Goal: Task Accomplishment & Management: Complete application form

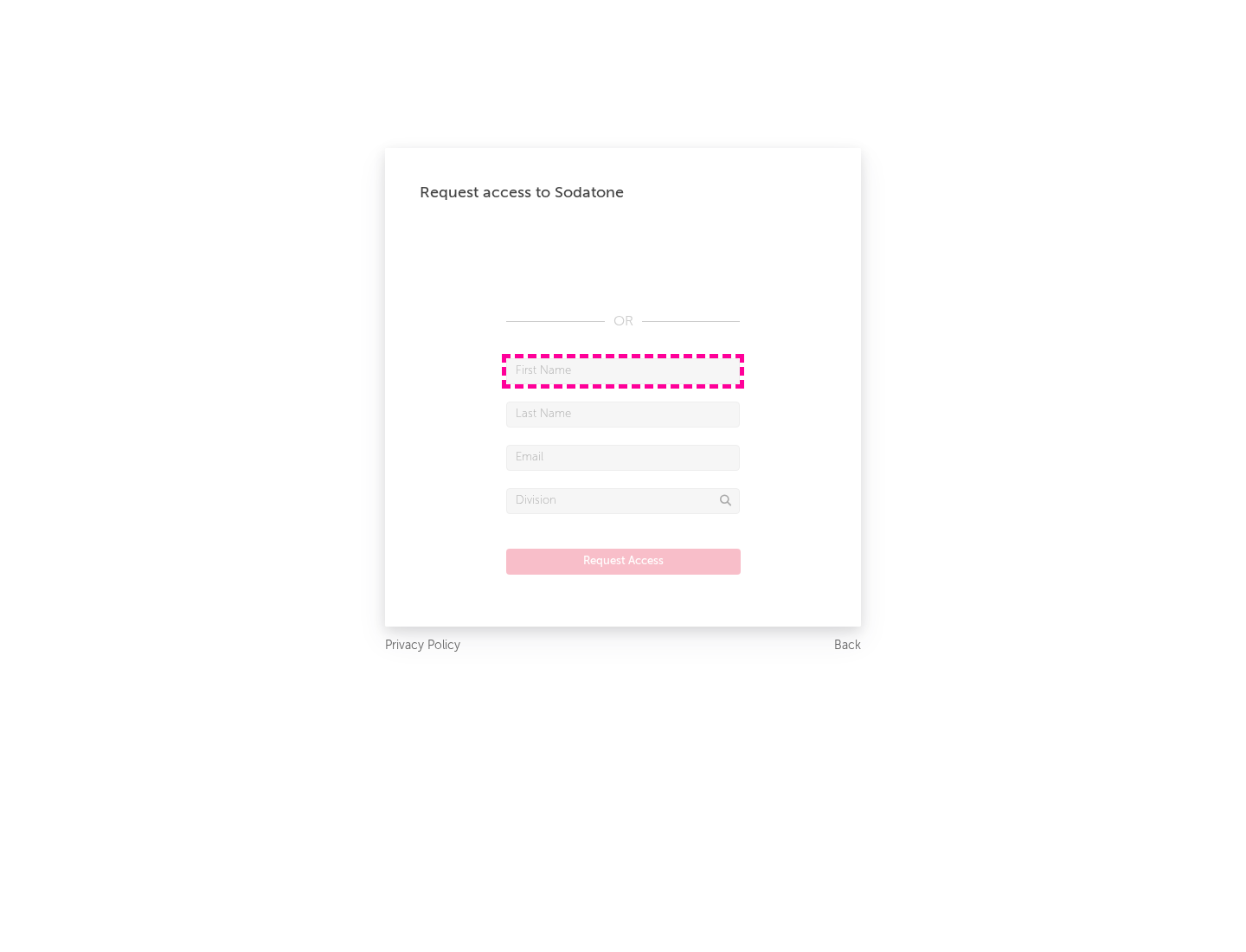
click at [623, 370] on input "text" at bounding box center [623, 371] width 234 height 26
type input "[PERSON_NAME]"
click at [623, 414] on input "text" at bounding box center [623, 414] width 234 height 26
type input "[PERSON_NAME]"
click at [623, 457] on input "text" at bounding box center [623, 458] width 234 height 26
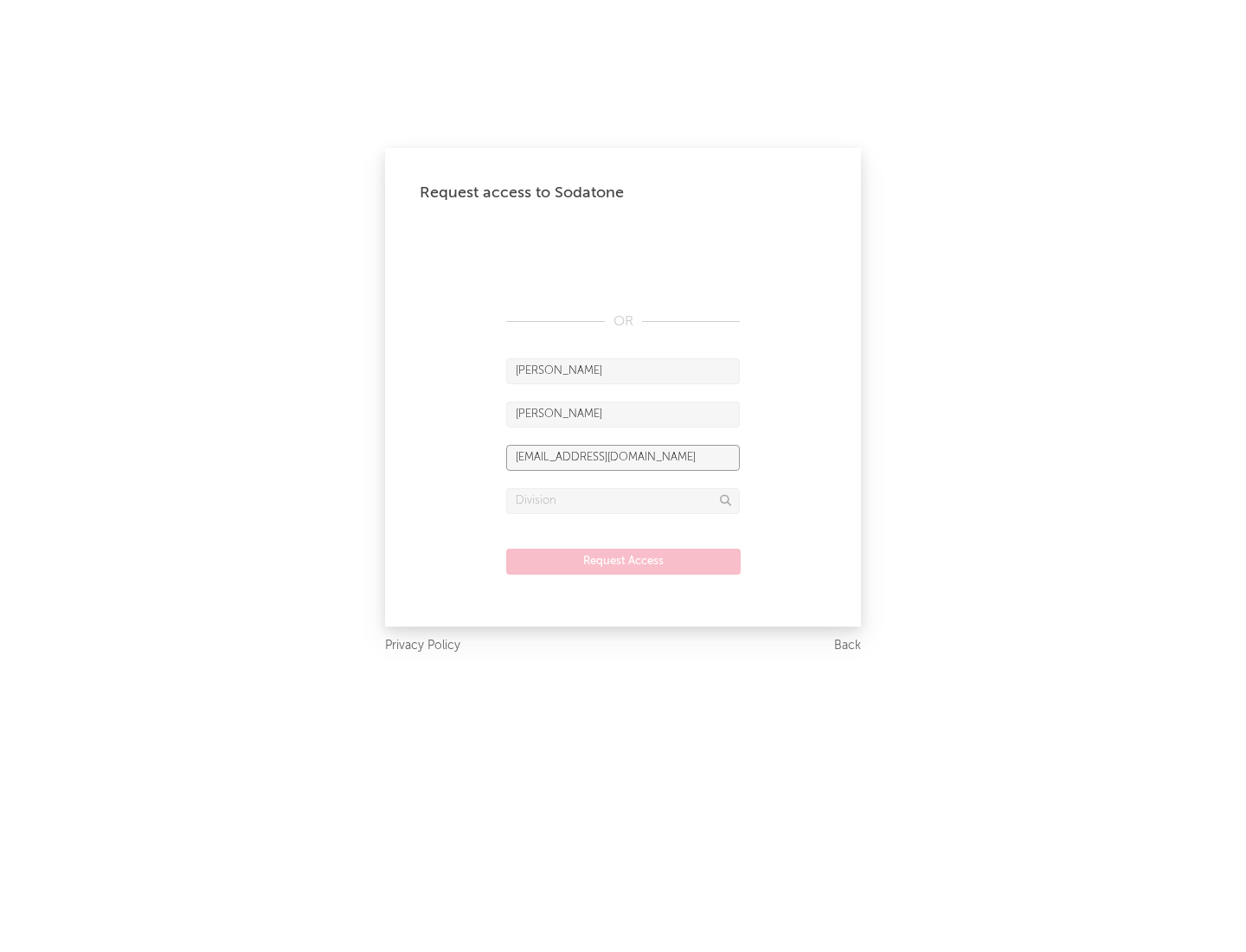
type input "[EMAIL_ADDRESS][DOMAIN_NAME]"
click at [623, 500] on input "text" at bounding box center [623, 500] width 234 height 26
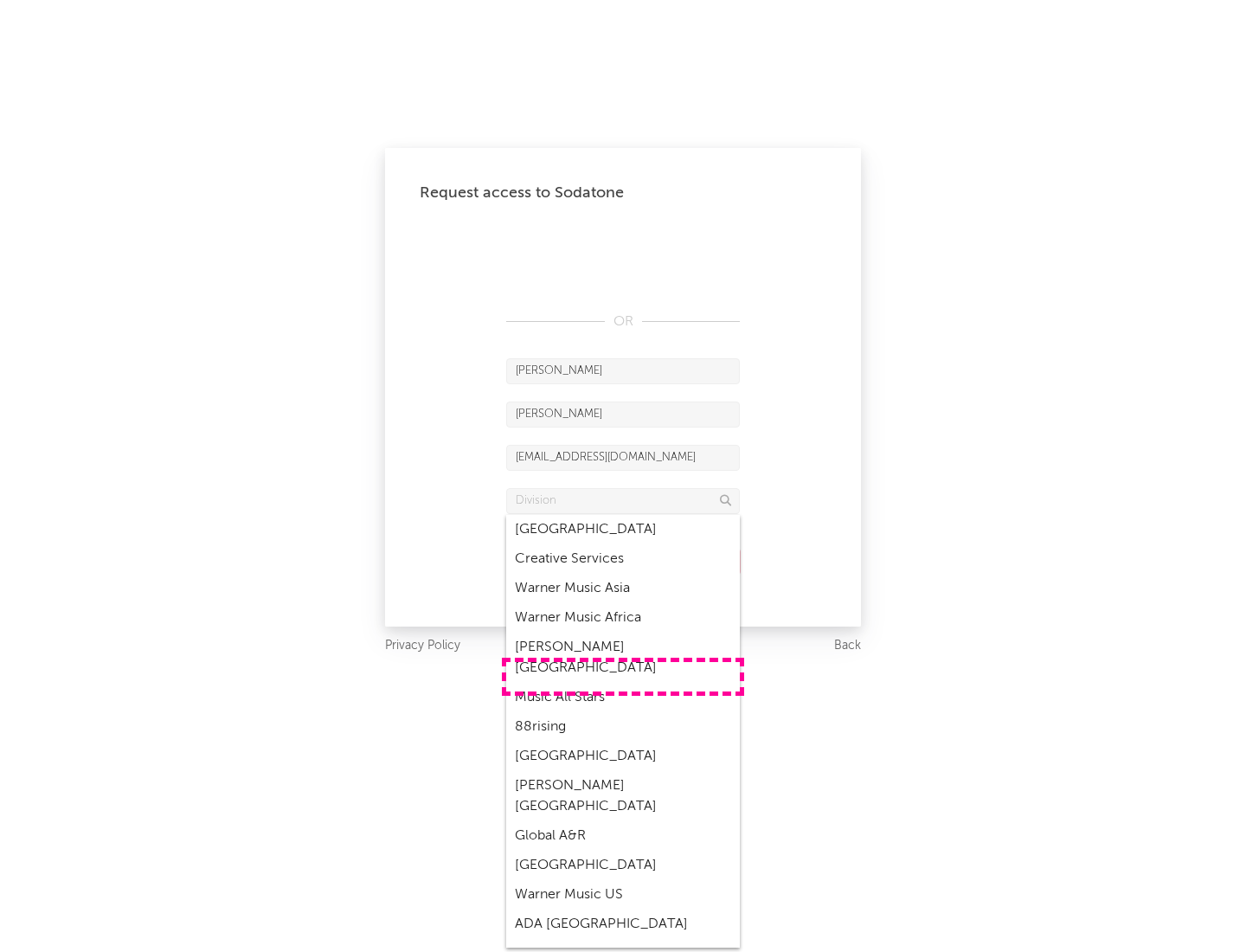
click at [623, 683] on div "Music All Stars" at bounding box center [623, 697] width 234 height 29
type input "Music All Stars"
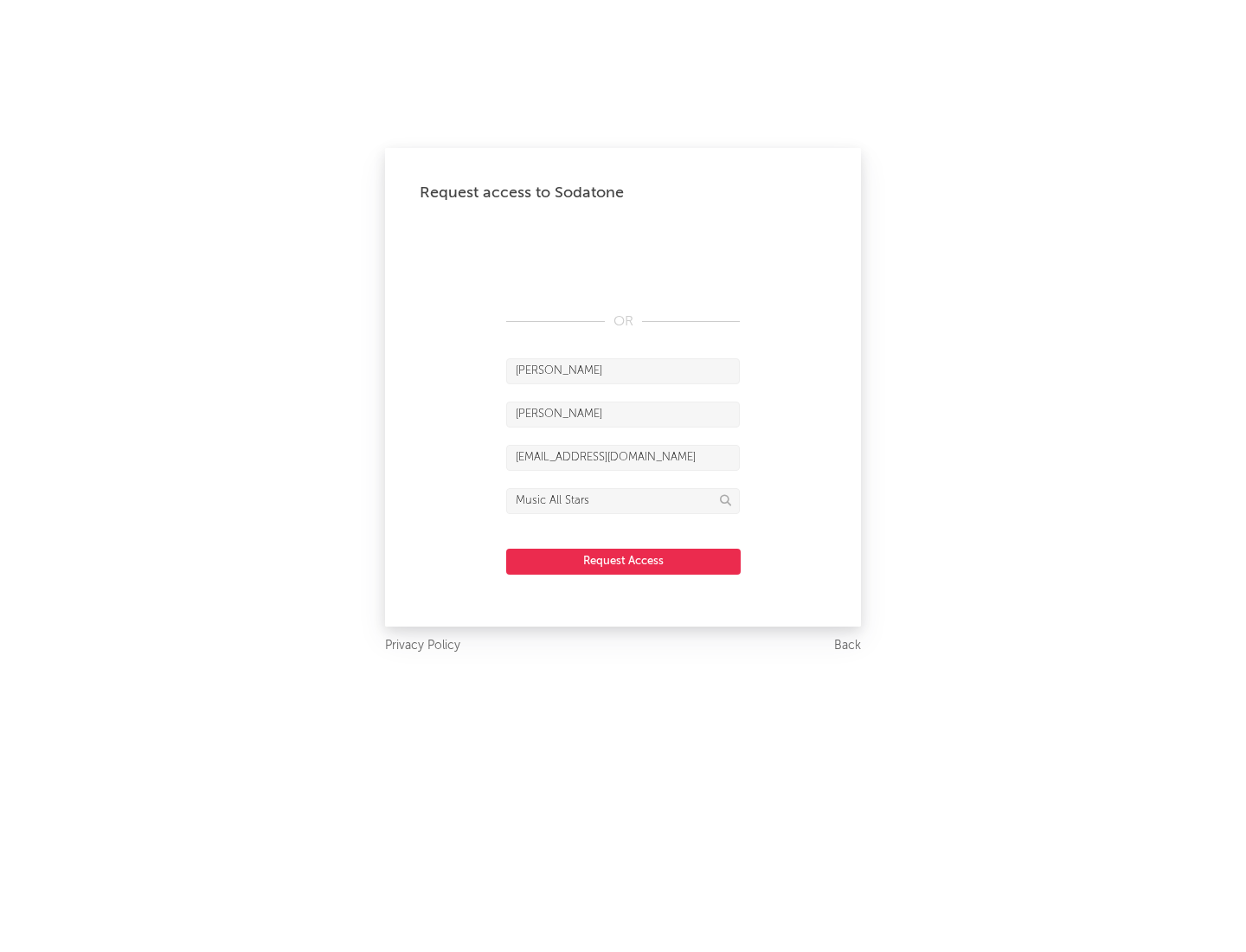
click at [623, 561] on button "Request Access" at bounding box center [623, 561] width 234 height 26
